Goal: Information Seeking & Learning: Compare options

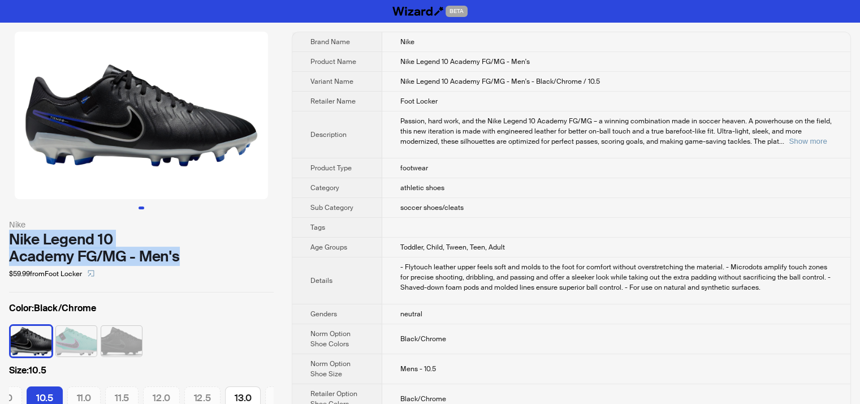
drag, startPoint x: 185, startPoint y: 254, endPoint x: 0, endPoint y: 233, distance: 186.7
click at [0, 233] on div "Nike Nike Legend 10 Academy FG/MG - Men's $59.99 from Foot Locker Color : Black…" at bounding box center [141, 227] width 283 height 409
copy div "Nike Legend 10 Academy FG/MG - Men's"
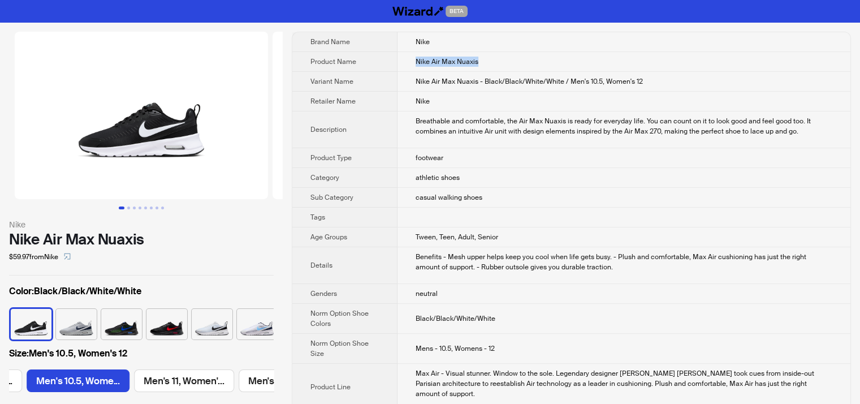
drag, startPoint x: 410, startPoint y: 58, endPoint x: 506, endPoint y: 64, distance: 96.3
click at [506, 64] on td "Nike Air Max Nuaxis" at bounding box center [623, 62] width 453 height 20
copy span "Nike Air Max Nuaxis"
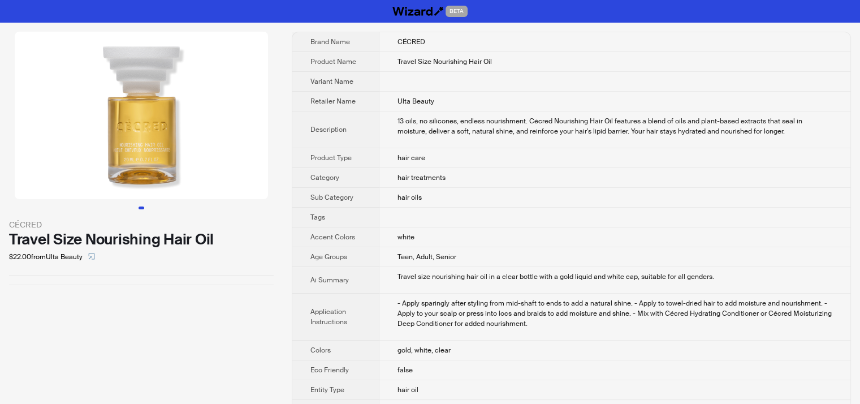
click at [156, 148] on img at bounding box center [141, 115] width 253 height 167
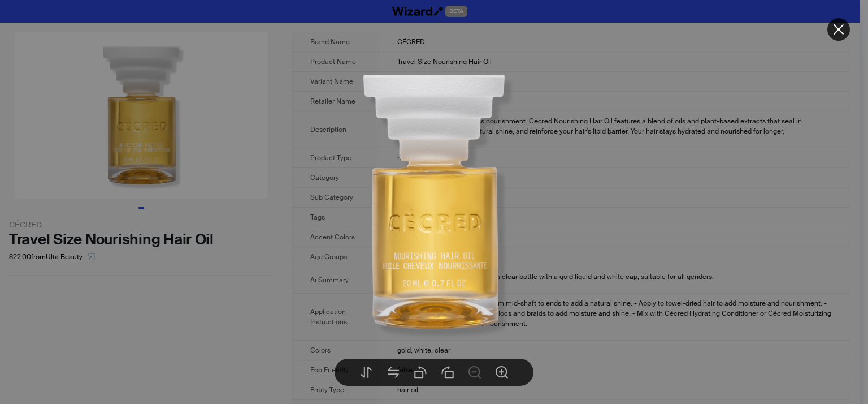
click at [557, 207] on img at bounding box center [434, 201] width 283 height 283
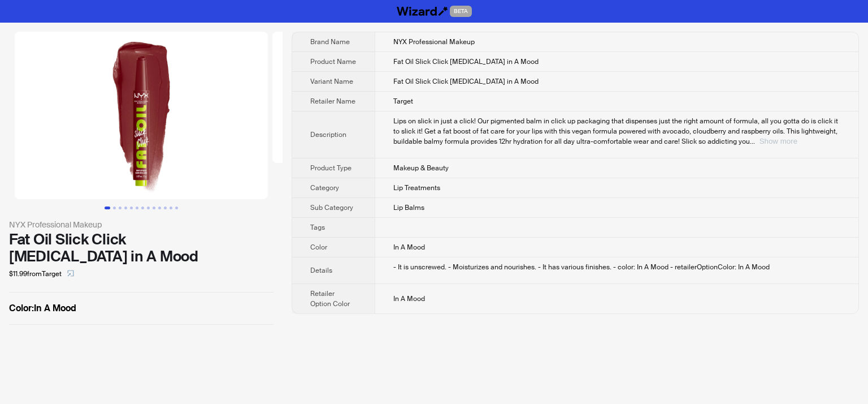
click at [798, 143] on button "Show more" at bounding box center [779, 141] width 38 height 8
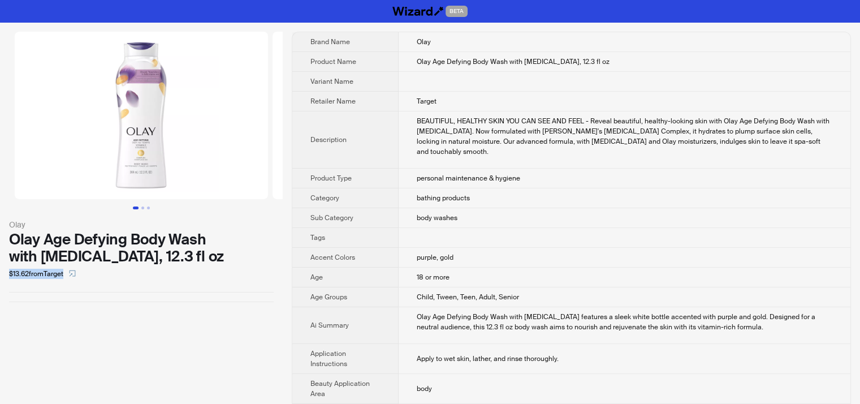
drag, startPoint x: 6, startPoint y: 271, endPoint x: 64, endPoint y: 282, distance: 59.2
click at [64, 282] on div "[PERSON_NAME] Age Defying Body Wash with [MEDICAL_DATA], 12.3 fl oz $13.62 from…" at bounding box center [141, 167] width 283 height 288
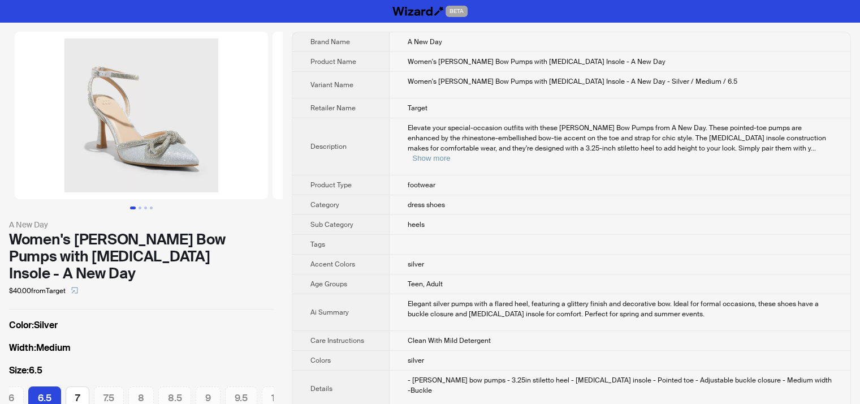
scroll to position [968, 0]
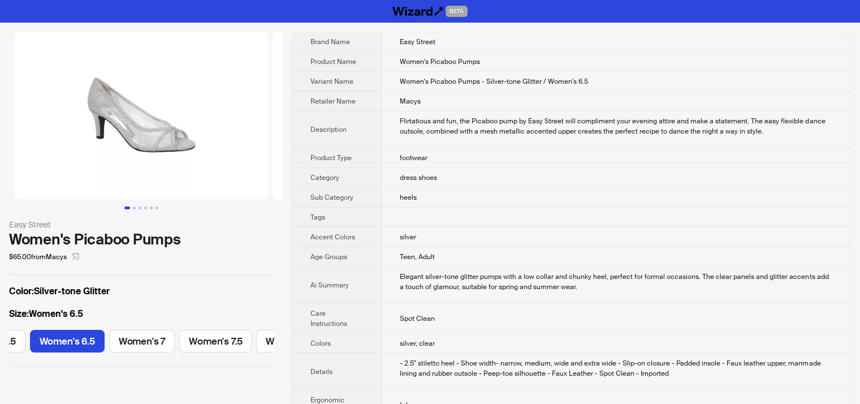
scroll to position [923, 0]
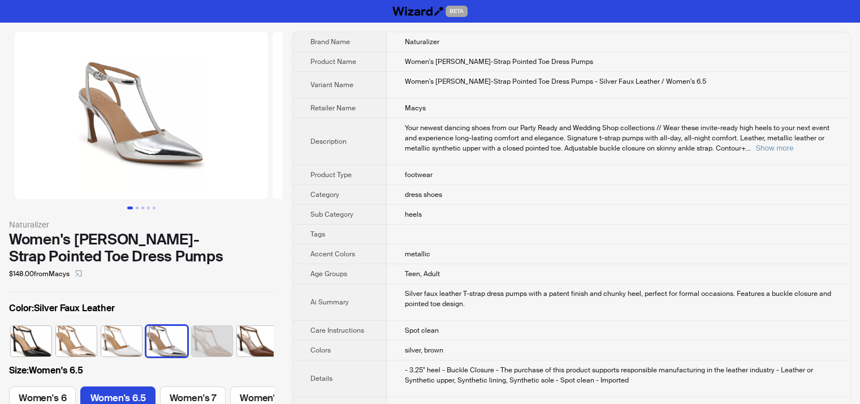
scroll to position [0, 52]
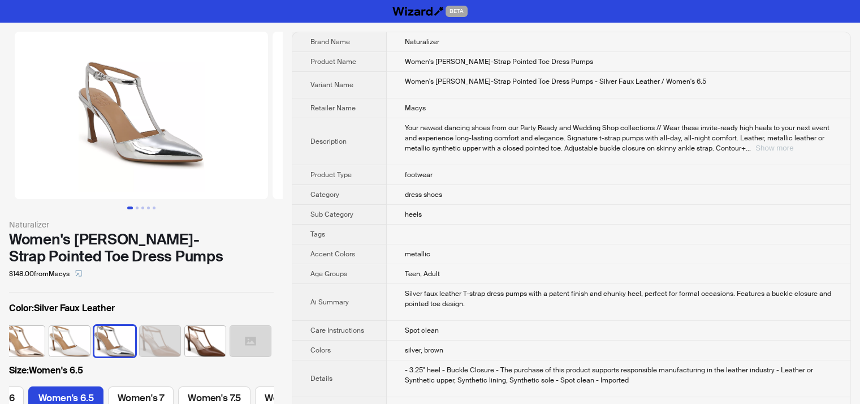
click at [793, 146] on button "Show more" at bounding box center [774, 148] width 38 height 8
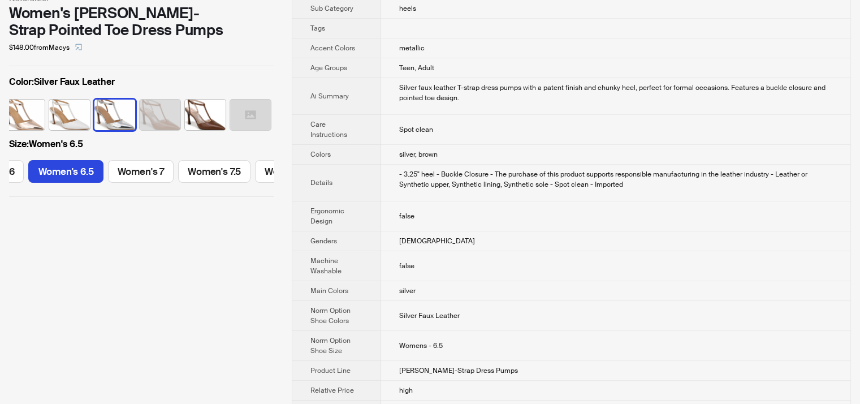
scroll to position [0, 0]
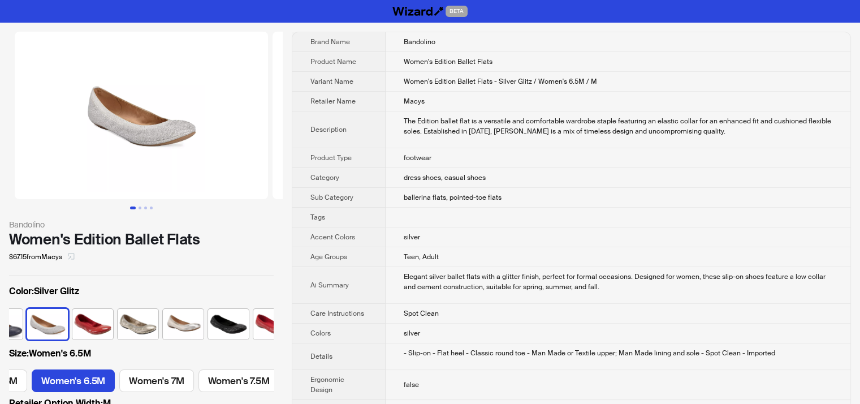
click at [75, 257] on icon "select" at bounding box center [71, 256] width 7 height 7
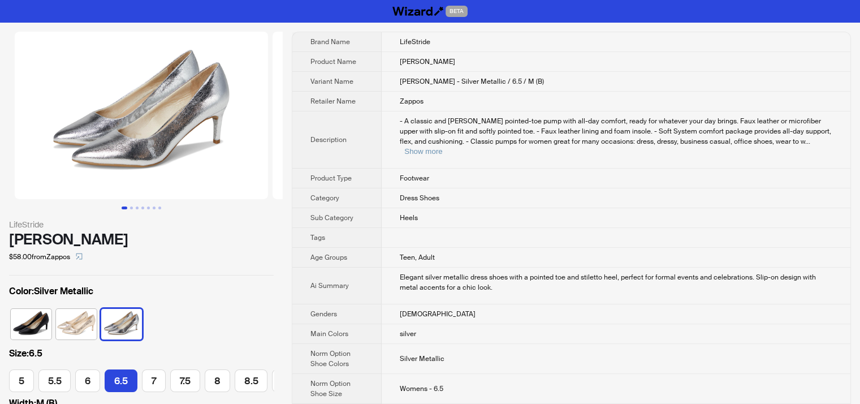
scroll to position [0, 76]
click at [83, 255] on icon "select" at bounding box center [79, 256] width 6 height 6
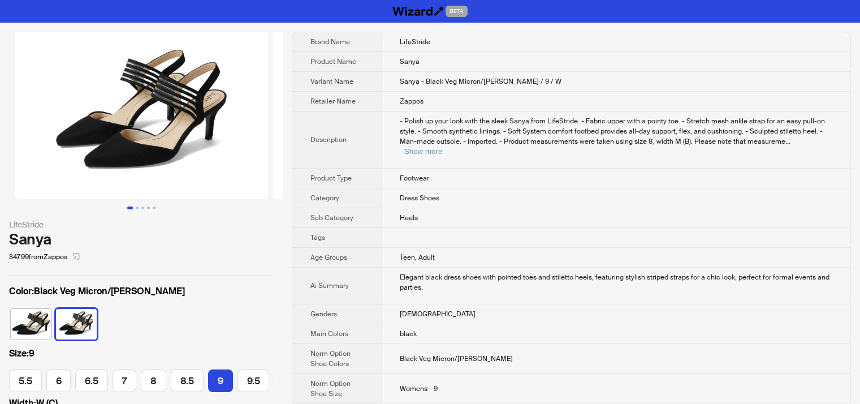
scroll to position [0, 56]
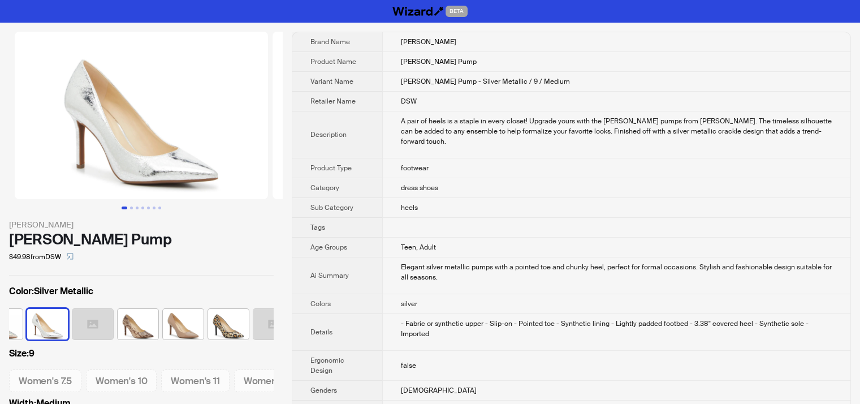
scroll to position [57, 0]
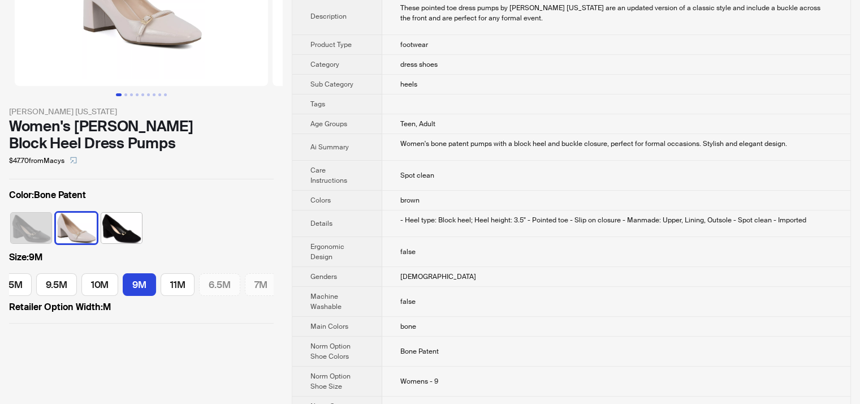
scroll to position [57, 0]
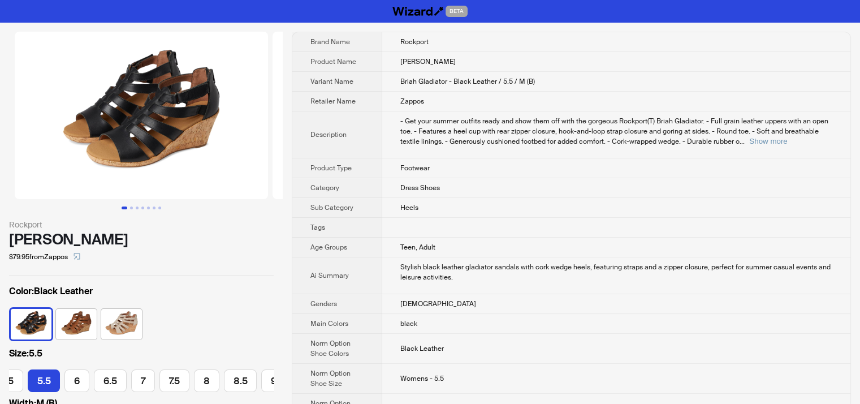
scroll to position [5, 0]
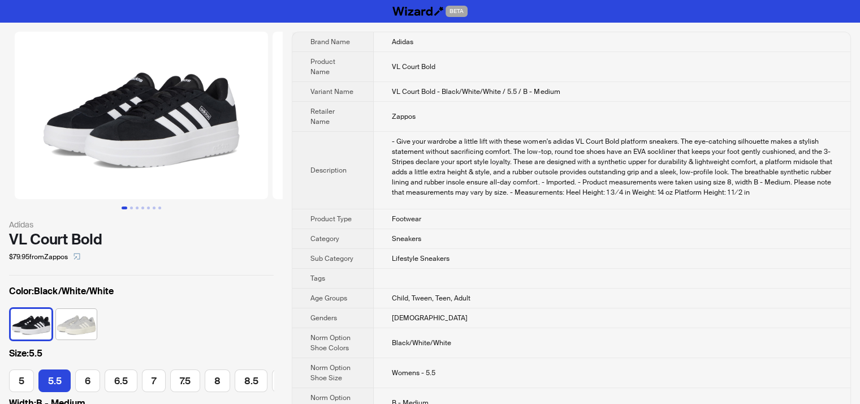
scroll to position [0, 11]
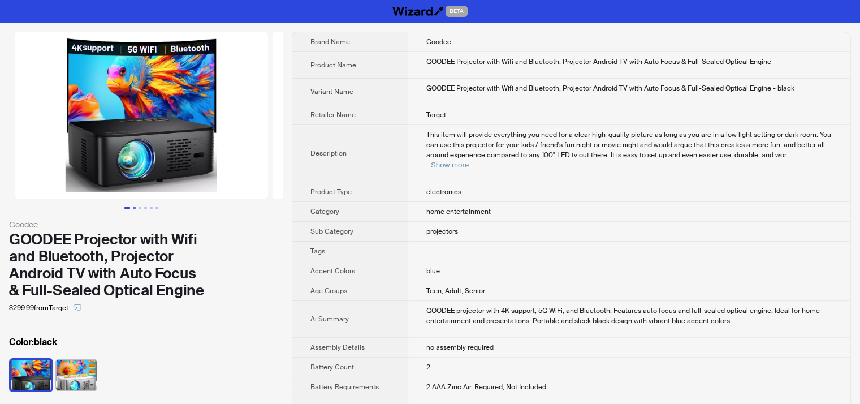
click at [135, 206] on button "Go to slide 2" at bounding box center [134, 207] width 3 height 3
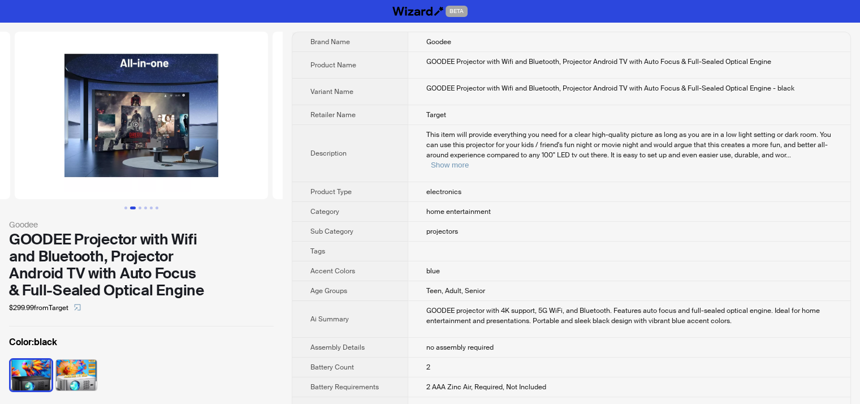
click at [135, 206] on button "Go to slide 2" at bounding box center [133, 207] width 6 height 3
click at [141, 207] on button "Go to slide 3" at bounding box center [140, 207] width 3 height 3
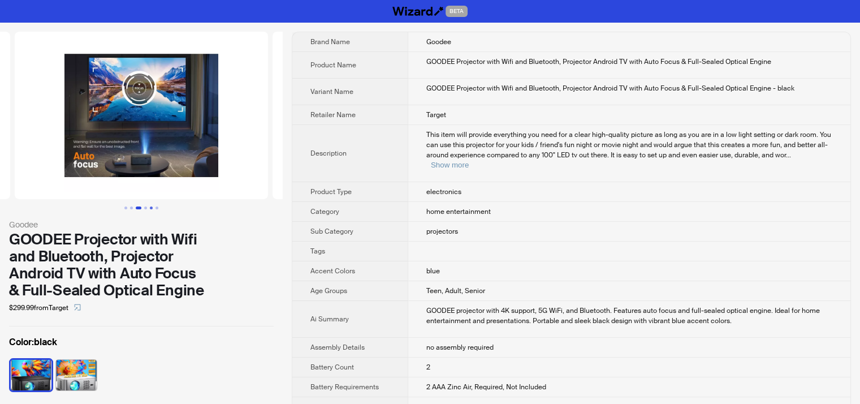
click at [150, 207] on button "Go to slide 5" at bounding box center [151, 207] width 3 height 3
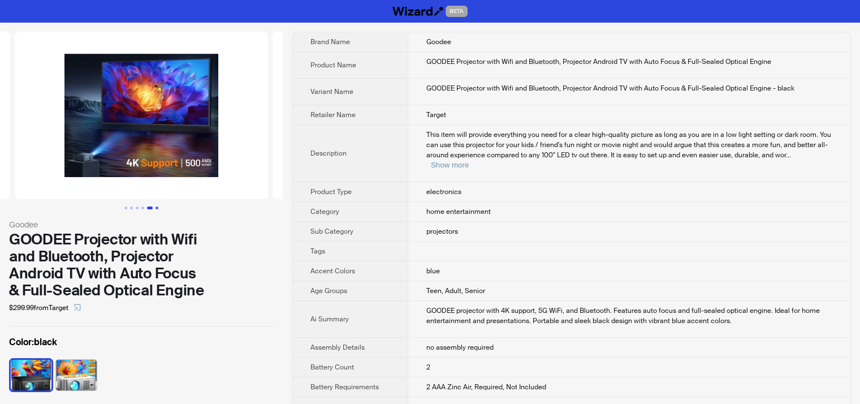
click at [158, 206] on button "Go to slide 6" at bounding box center [156, 207] width 3 height 3
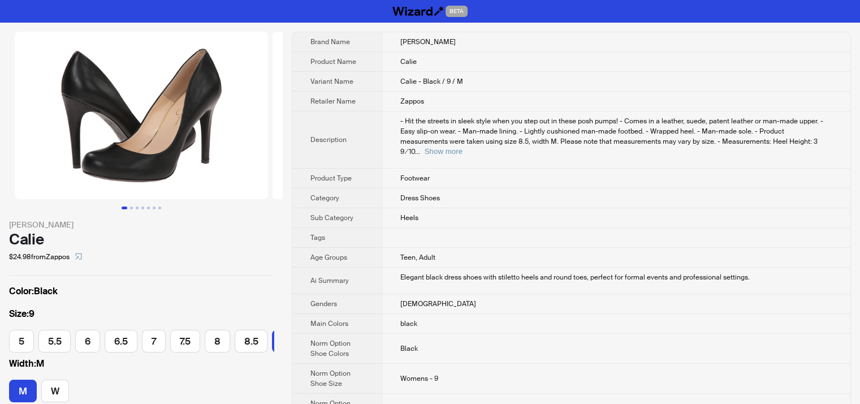
scroll to position [0, 152]
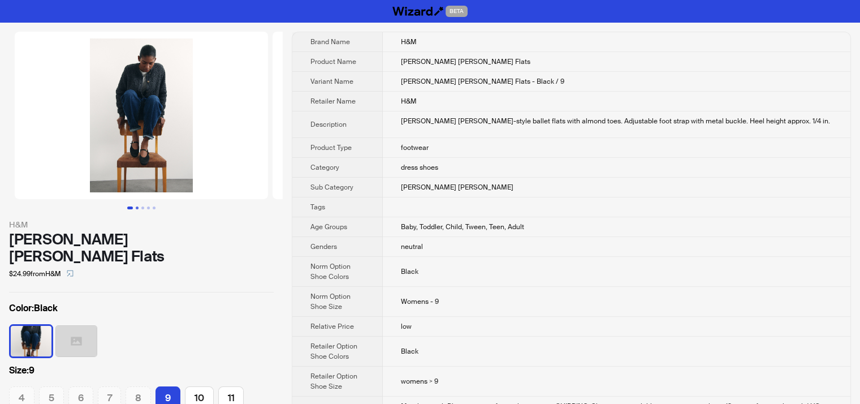
click at [138, 206] on button "Go to slide 2" at bounding box center [137, 207] width 3 height 3
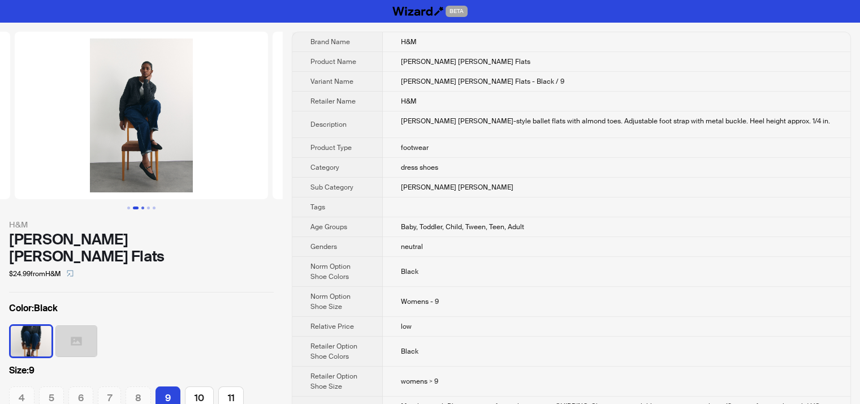
click at [143, 207] on button "Go to slide 3" at bounding box center [142, 207] width 3 height 3
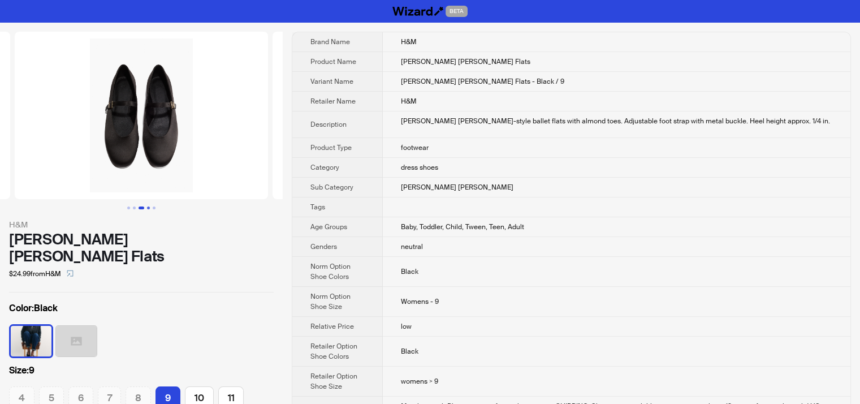
click at [147, 207] on button "Go to slide 4" at bounding box center [148, 207] width 3 height 3
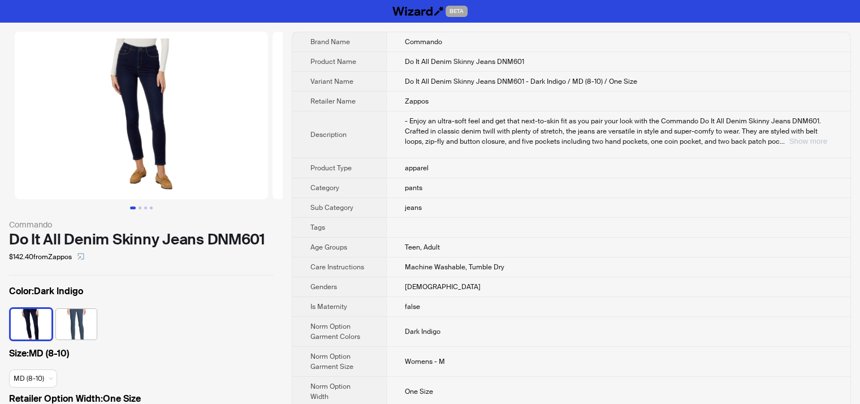
click at [817, 139] on button "Show more" at bounding box center [808, 141] width 38 height 8
